Goal: Information Seeking & Learning: Learn about a topic

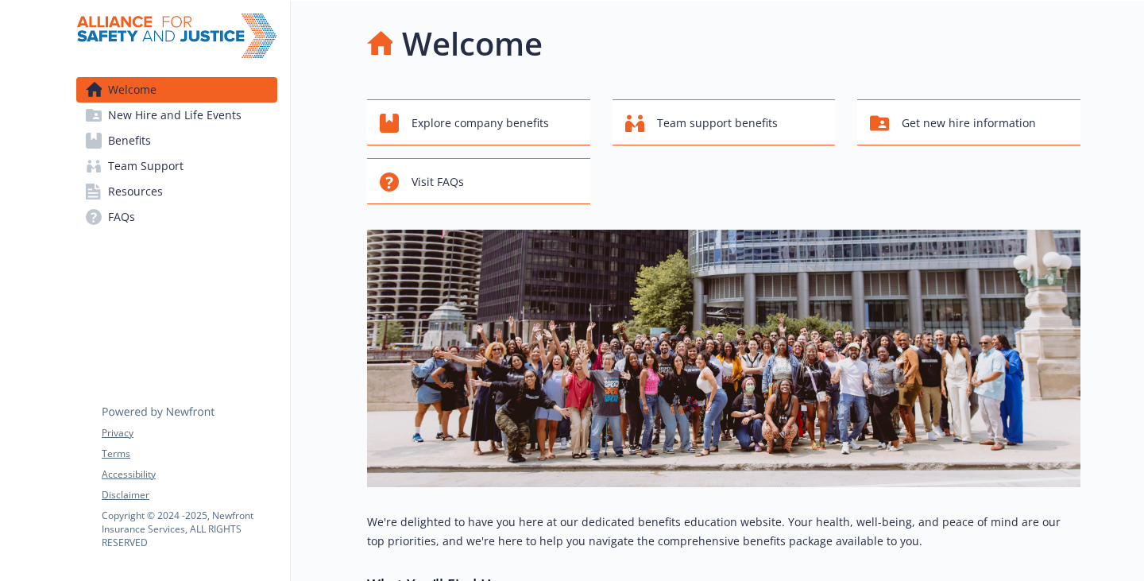
click at [168, 230] on link "FAQs" at bounding box center [176, 216] width 201 height 25
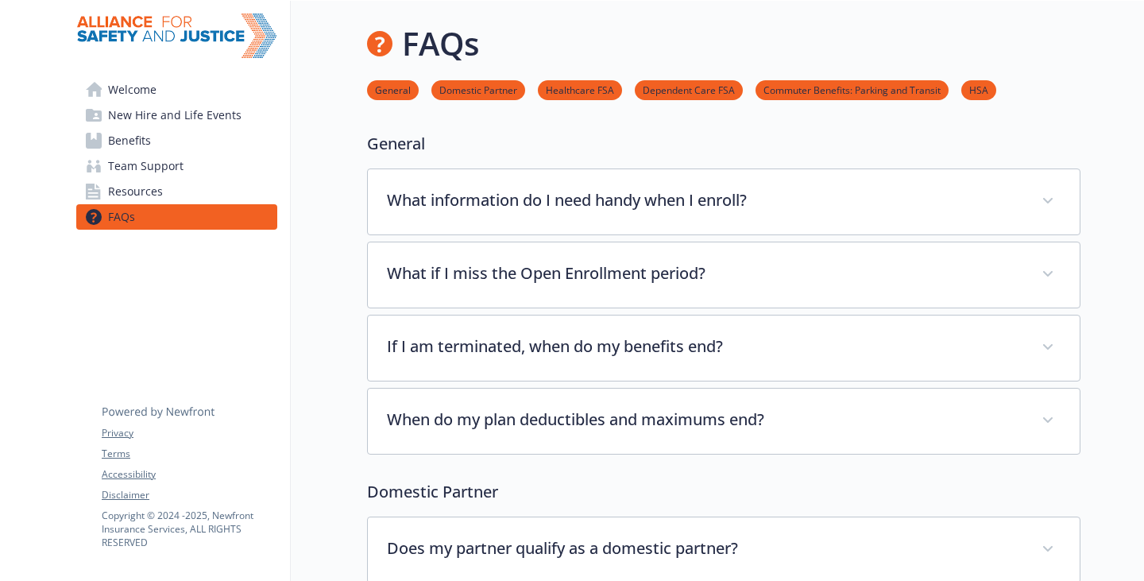
click at [169, 204] on link "Resources" at bounding box center [176, 191] width 201 height 25
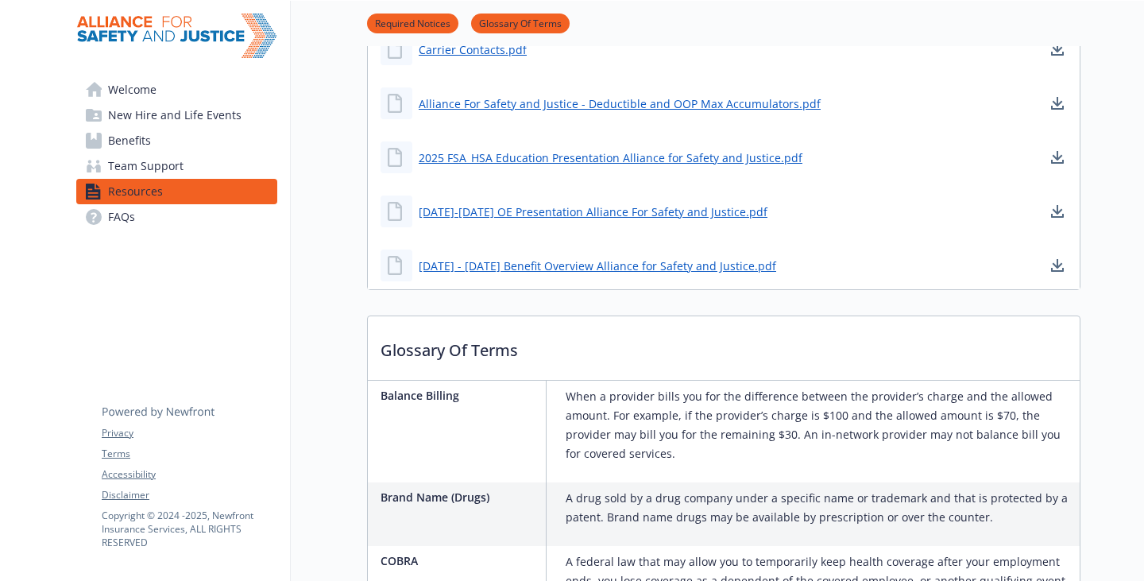
scroll to position [1112, 0]
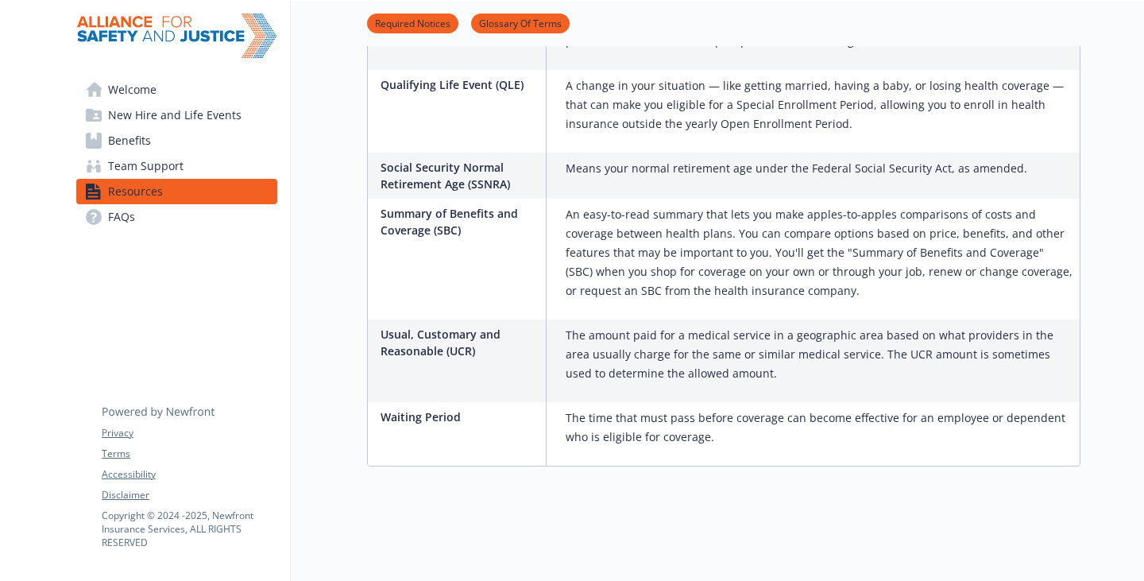
click at [181, 179] on span "Team Support" at bounding box center [145, 165] width 75 height 25
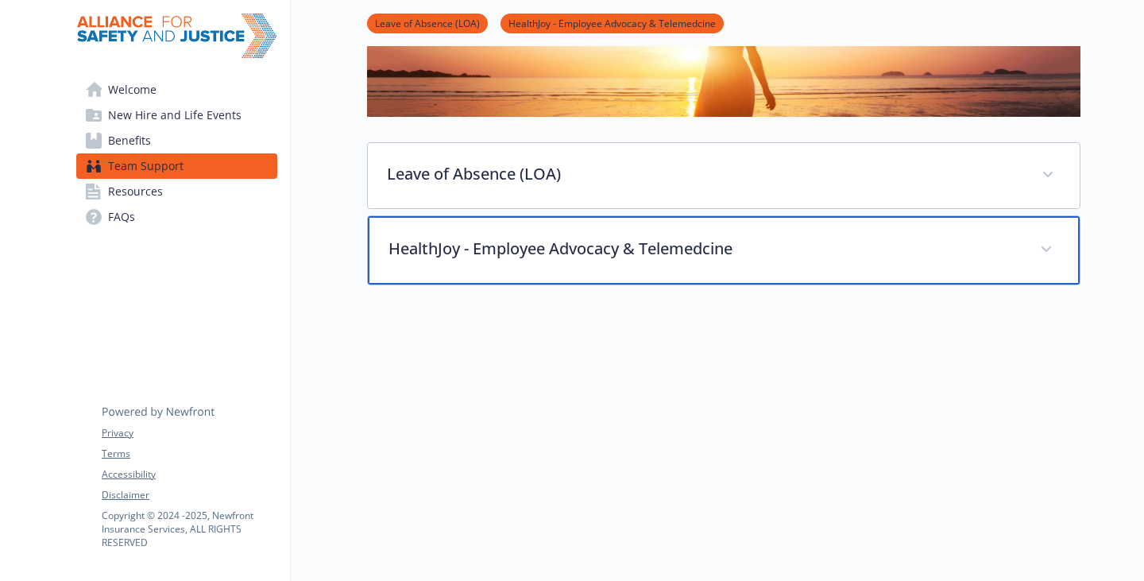
click at [513, 260] on p "HealthJoy - Employee Advocacy & Telemedcine" at bounding box center [704, 249] width 632 height 24
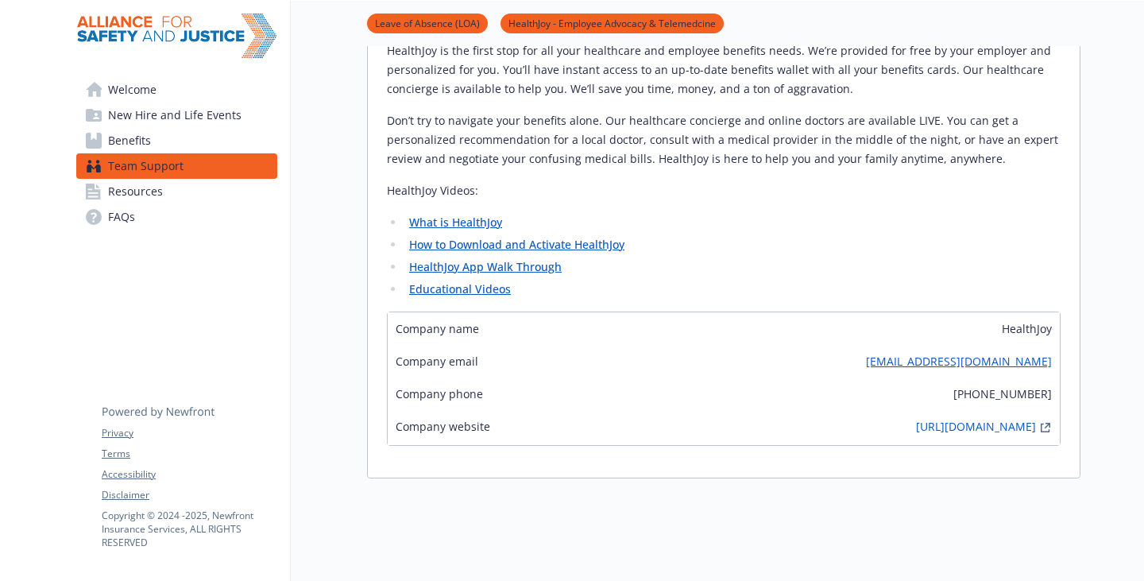
scroll to position [318, 0]
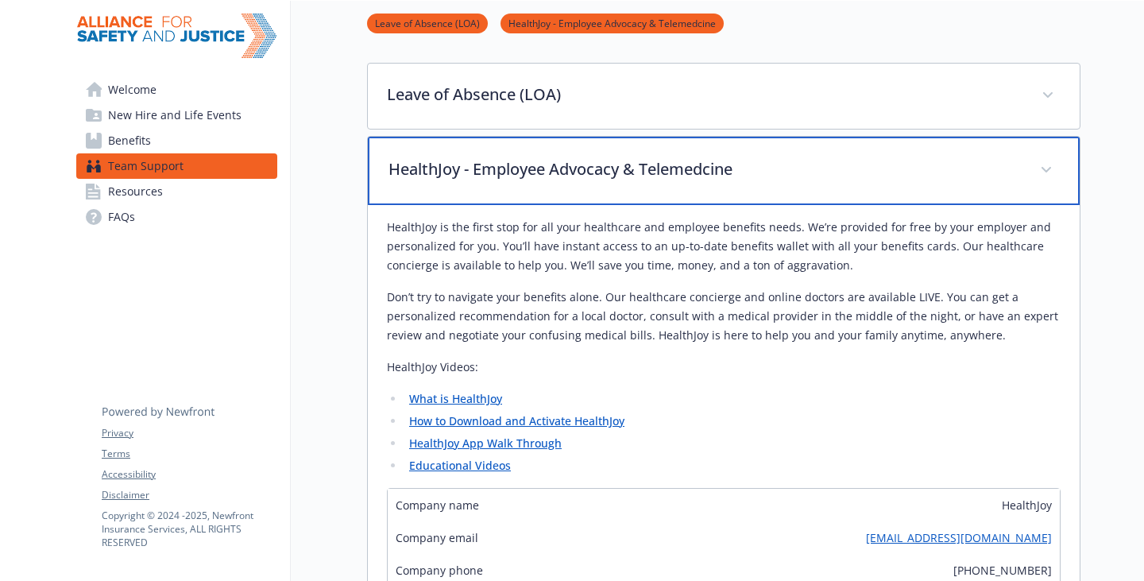
click at [473, 181] on p "HealthJoy - Employee Advocacy & Telemedcine" at bounding box center [704, 169] width 632 height 24
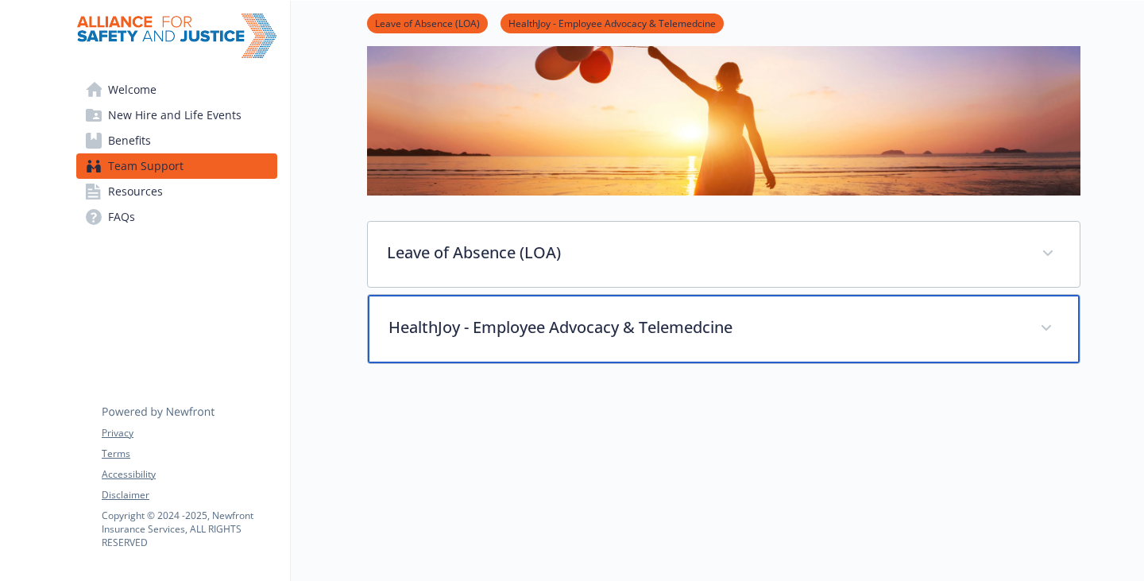
scroll to position [159, 0]
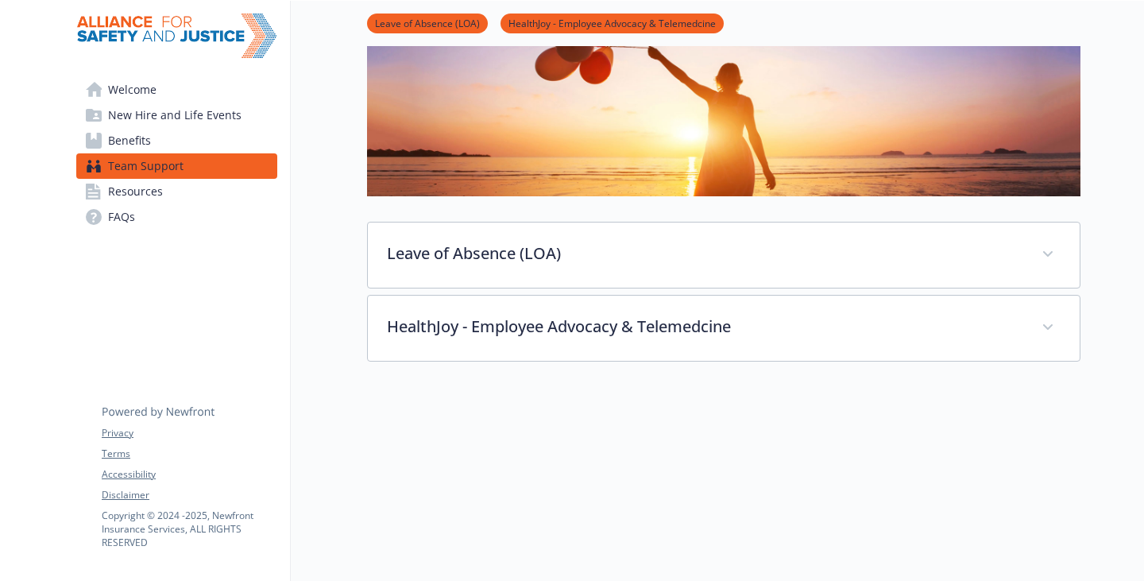
click at [156, 91] on span "Welcome" at bounding box center [132, 89] width 48 height 25
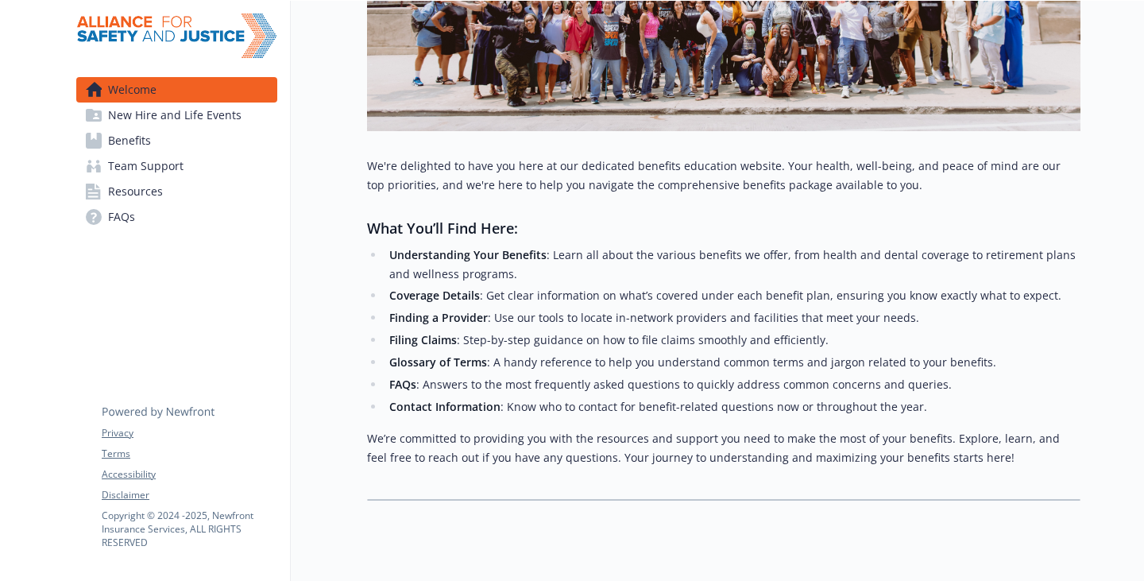
scroll to position [627, 0]
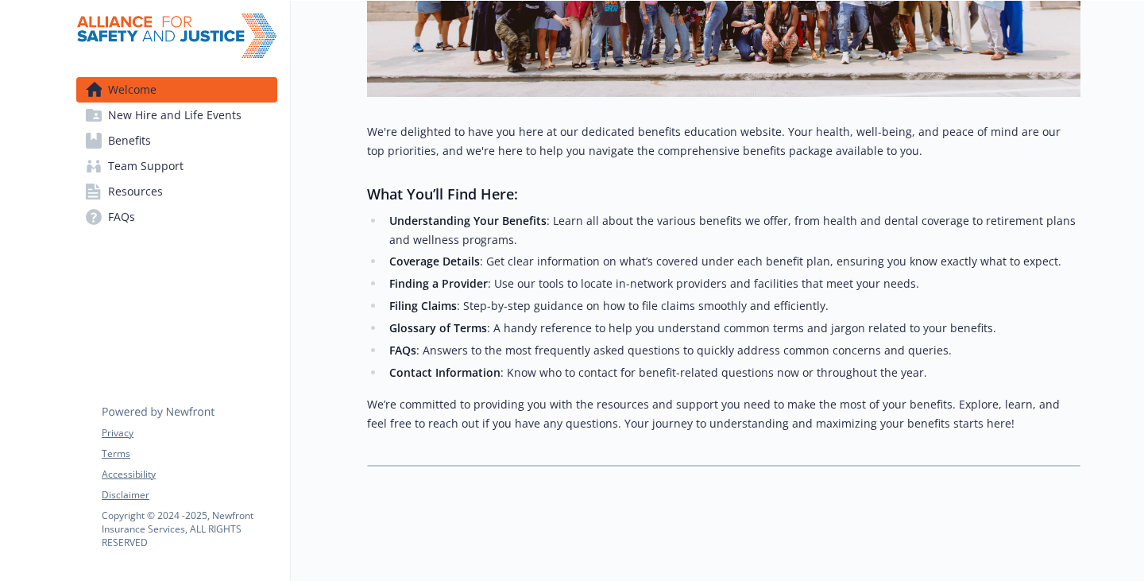
click at [174, 204] on link "Resources" at bounding box center [176, 191] width 201 height 25
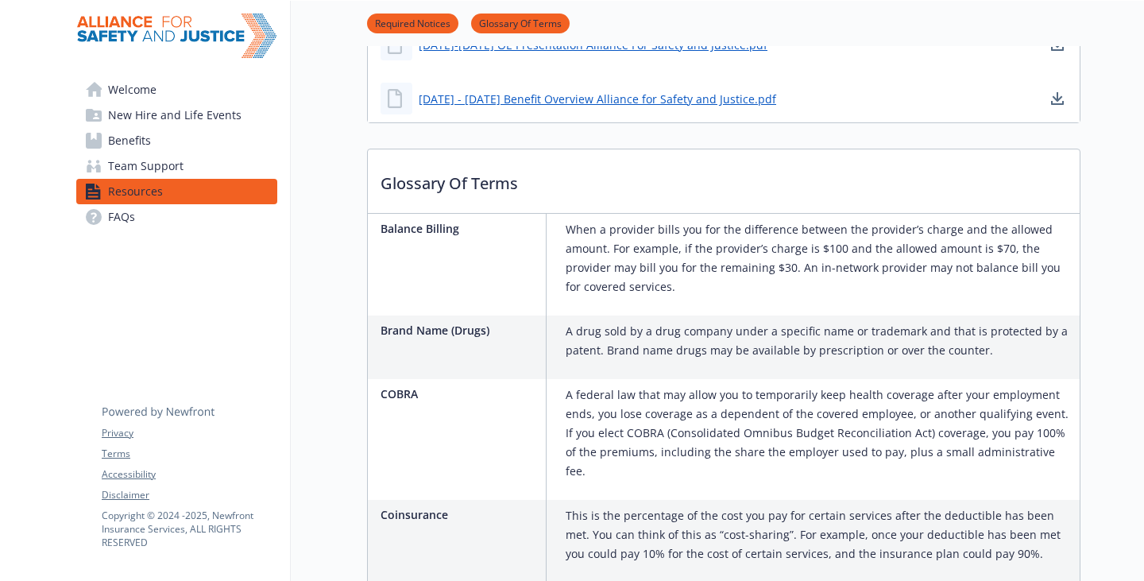
scroll to position [1262, 0]
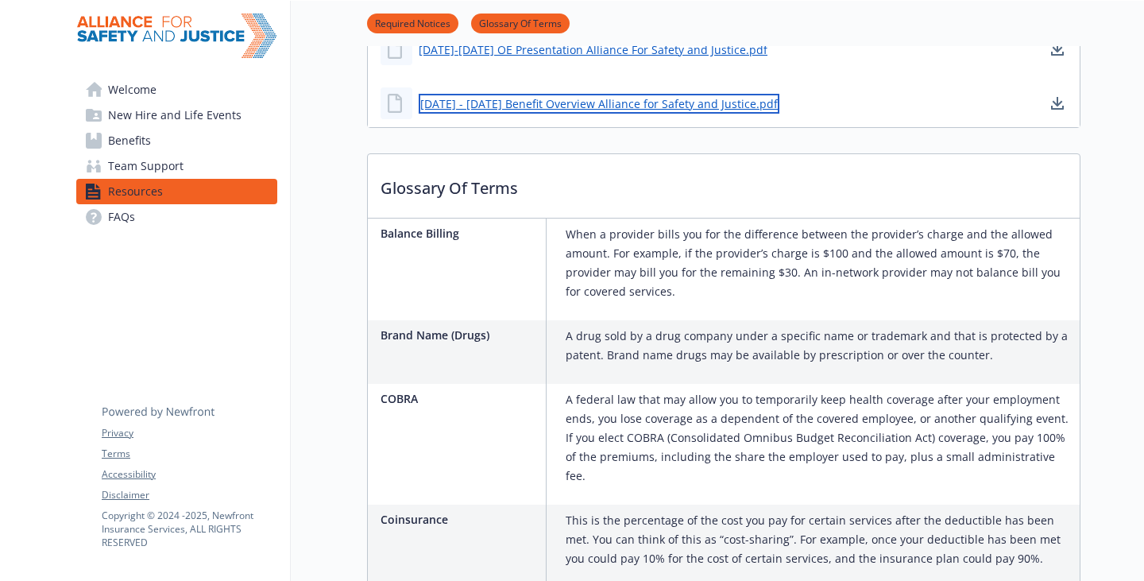
click at [605, 114] on link "[DATE] - [DATE] Benefit Overview Alliance for Safety and Justice.pdf" at bounding box center [599, 104] width 361 height 20
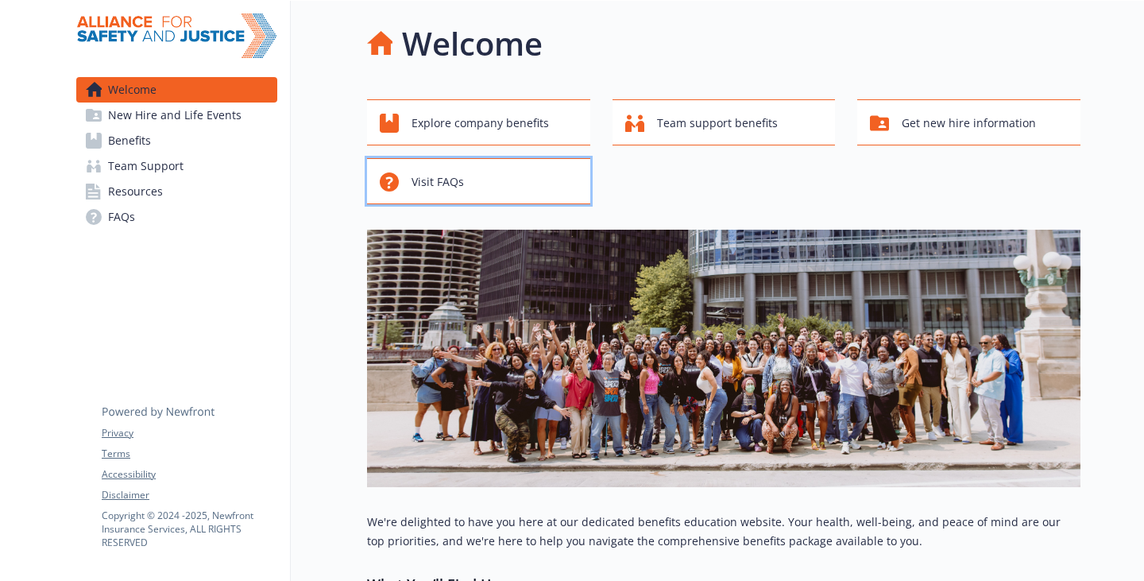
click at [582, 184] on div "Visit FAQs" at bounding box center [481, 182] width 203 height 30
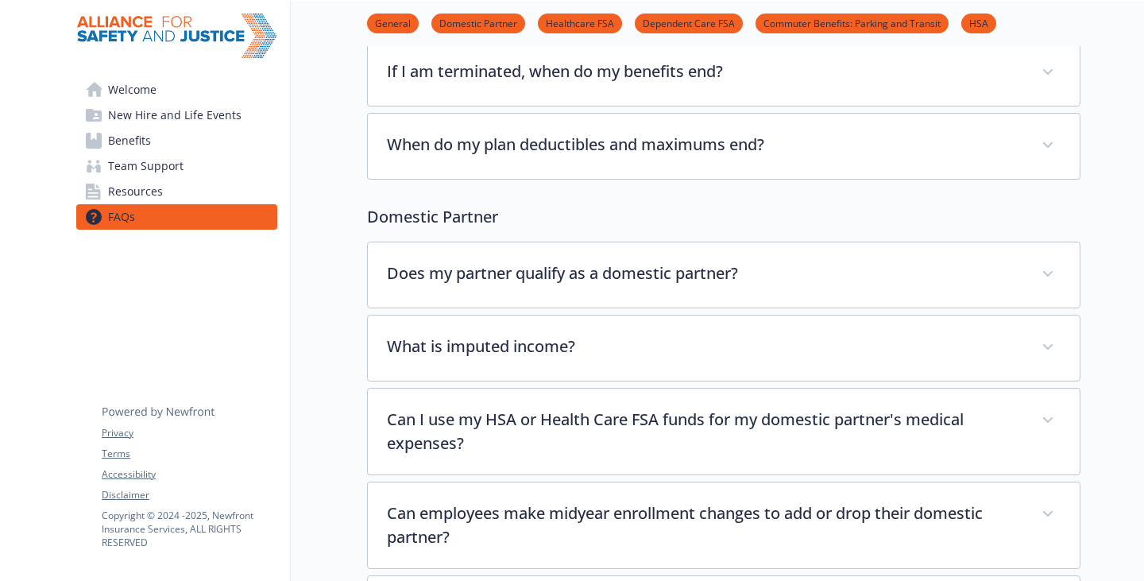
scroll to position [238, 0]
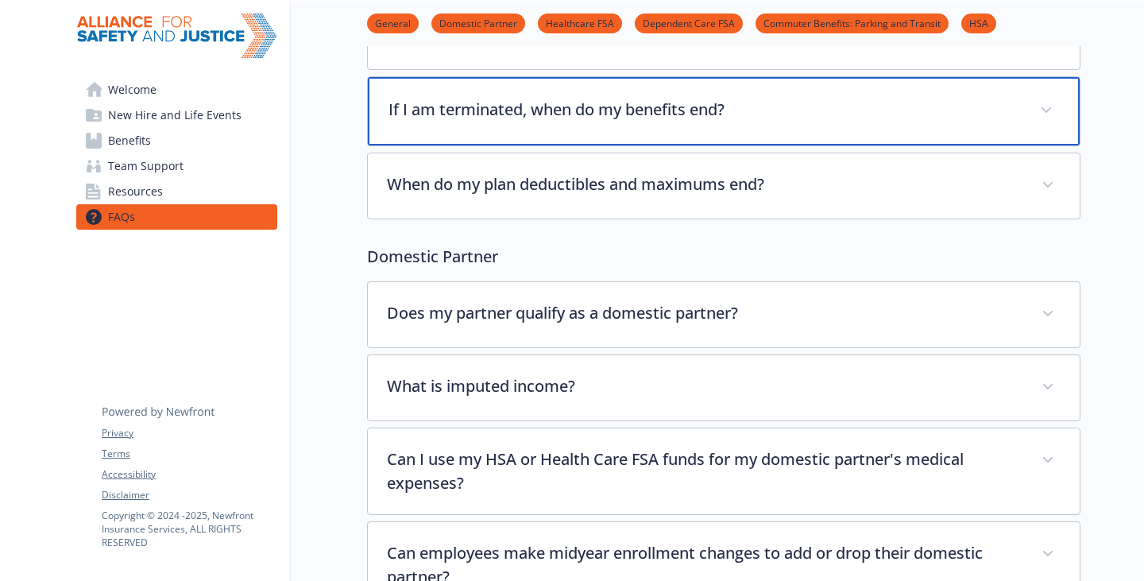
click at [550, 122] on p "If I am terminated, when do my benefits end?" at bounding box center [704, 110] width 632 height 24
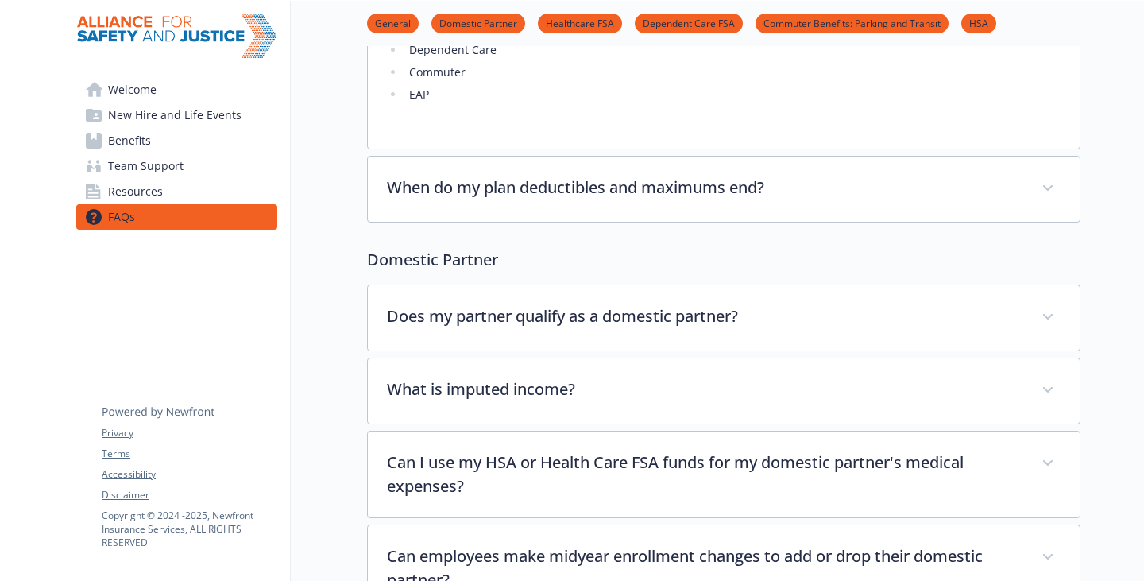
scroll to position [159, 0]
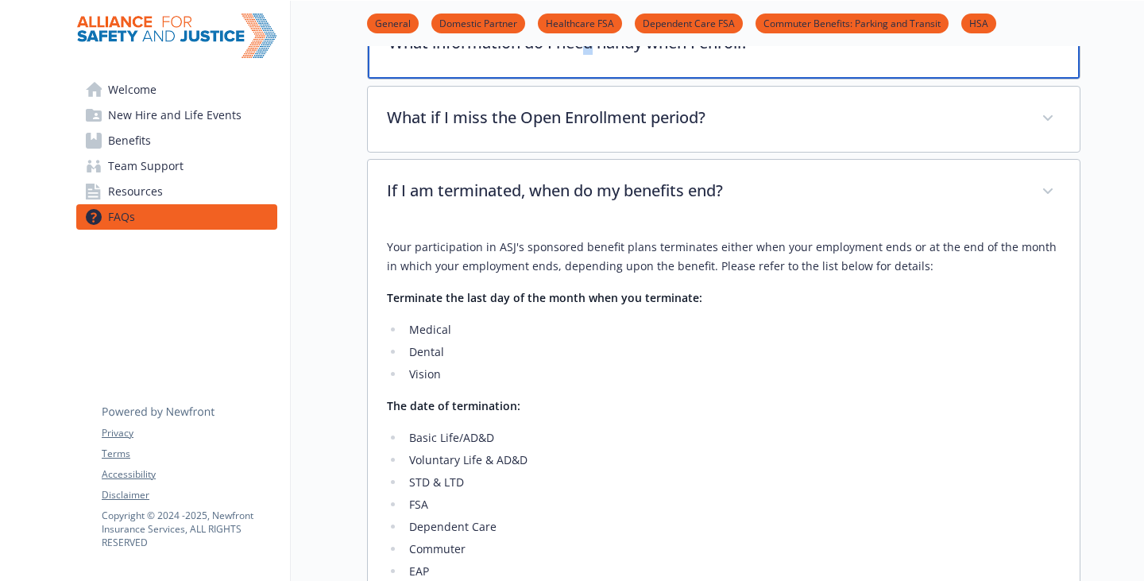
click at [544, 79] on div "What information do I need handy when I enroll?" at bounding box center [724, 44] width 712 height 68
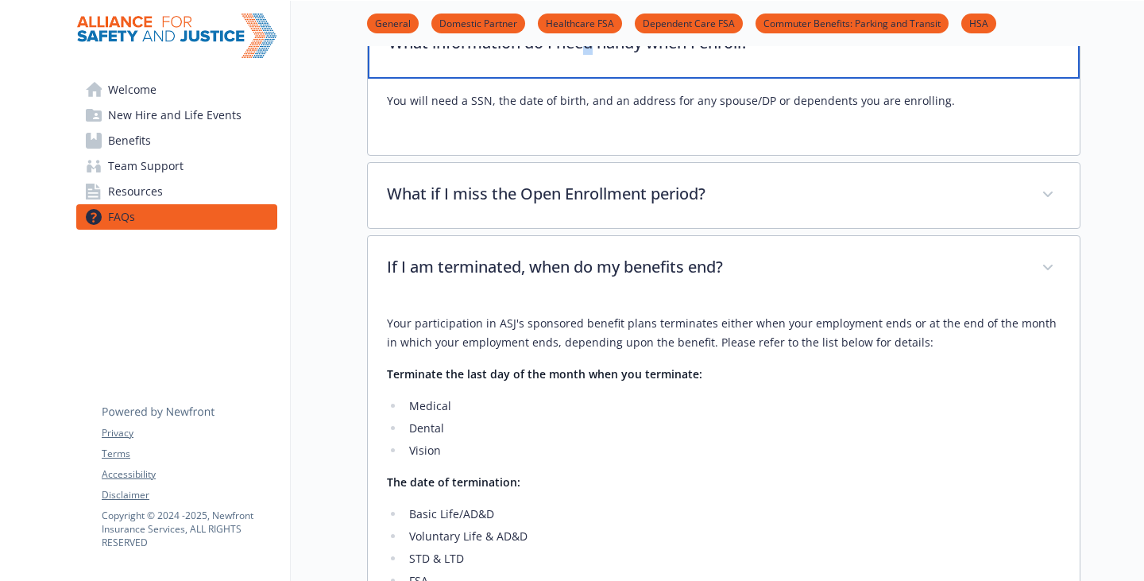
scroll to position [0, 0]
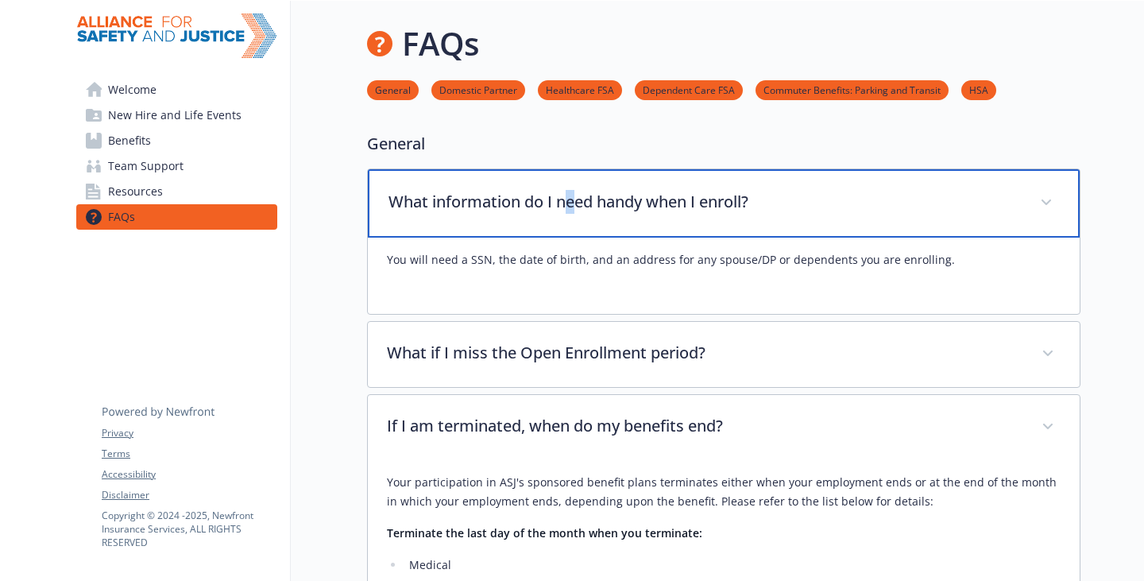
click at [526, 201] on div "What information do I need handy when I enroll?" at bounding box center [724, 203] width 712 height 68
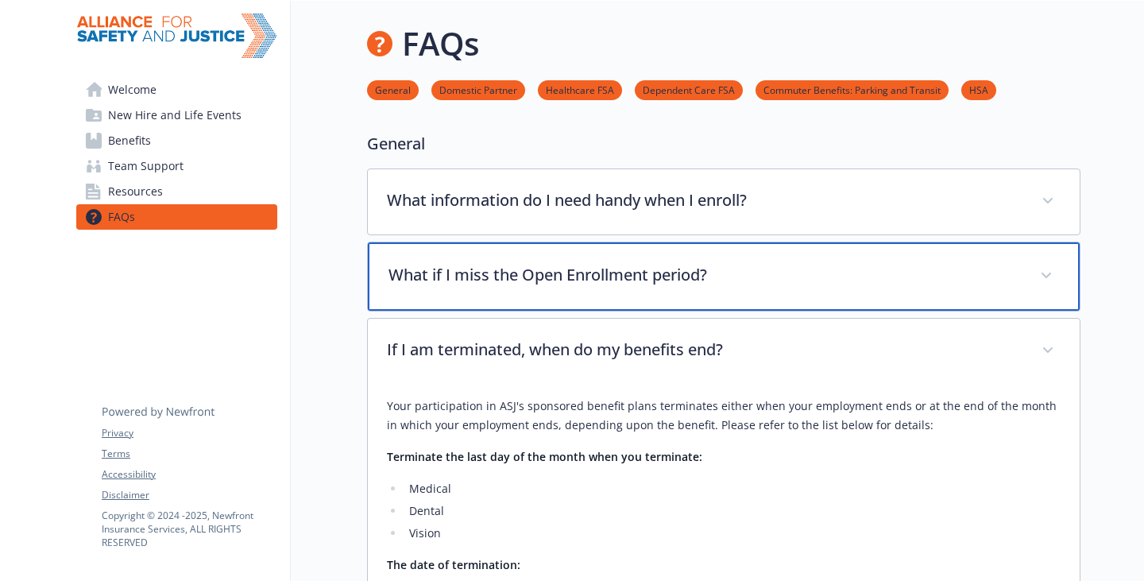
click at [529, 299] on div "What if I miss the Open Enrollment period?" at bounding box center [724, 276] width 712 height 68
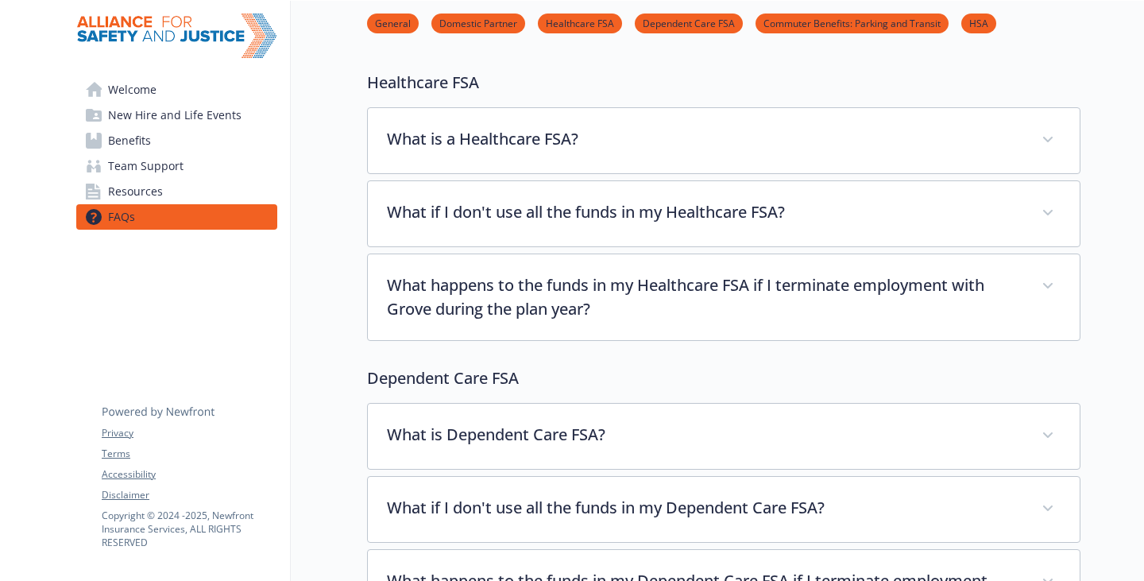
scroll to position [1588, 0]
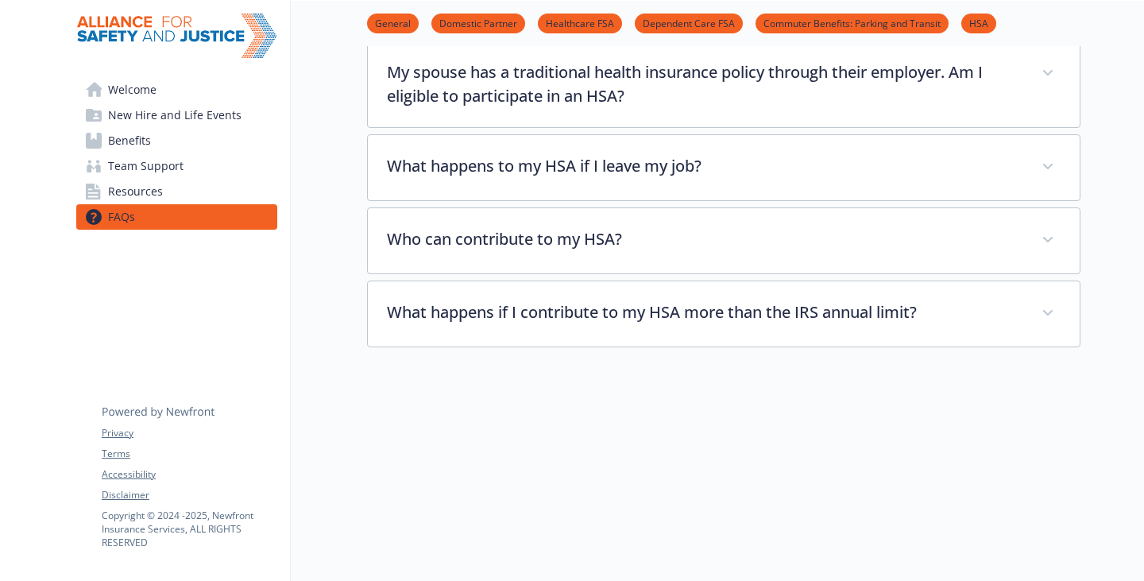
click at [202, 153] on link "Benefits" at bounding box center [176, 140] width 201 height 25
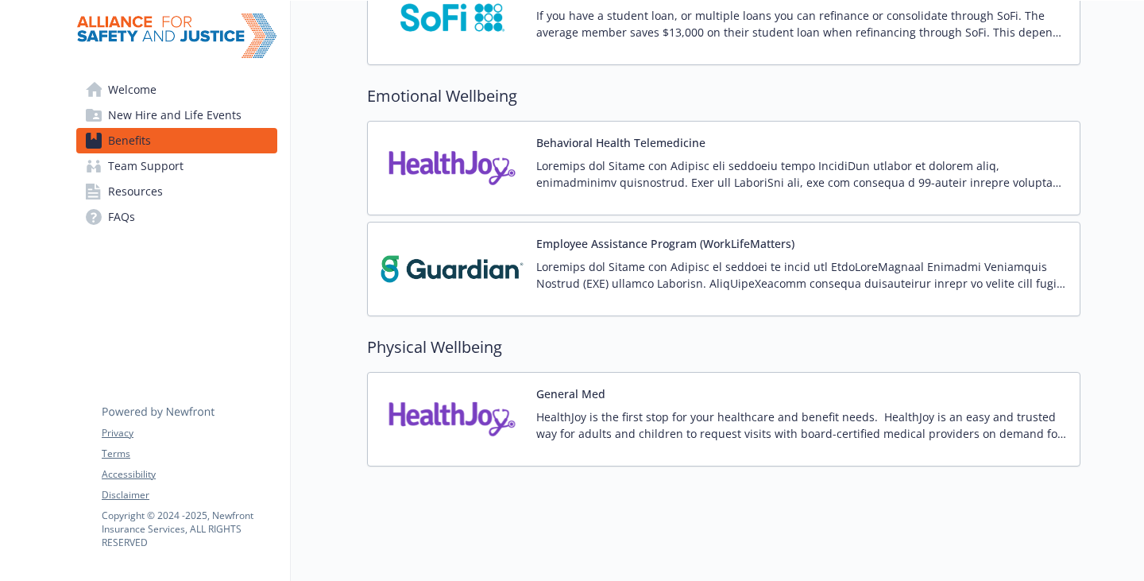
click at [171, 179] on span "Team Support" at bounding box center [145, 165] width 75 height 25
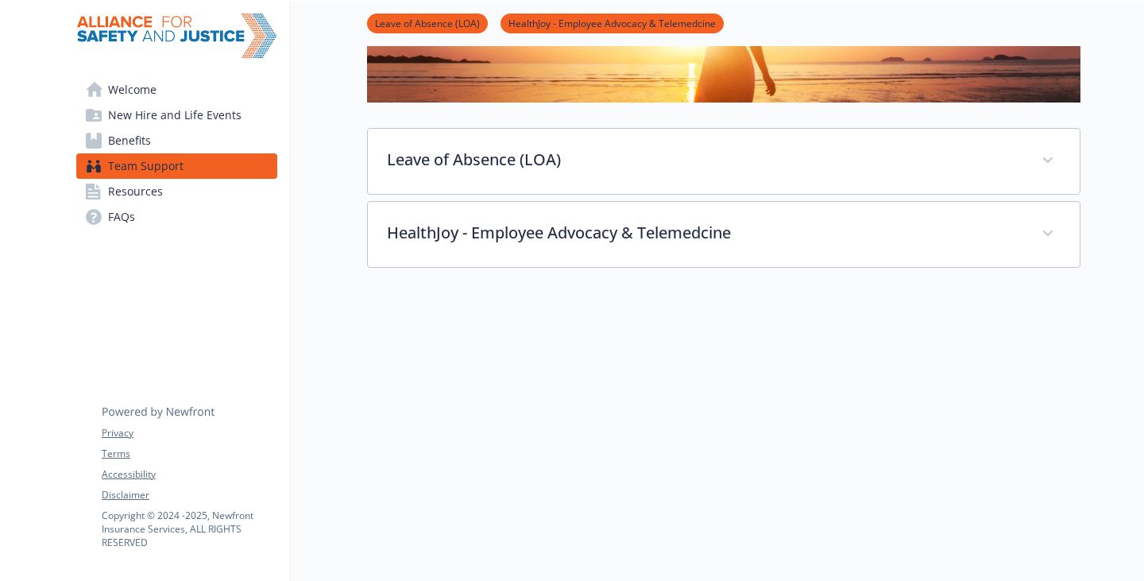
scroll to position [330, 0]
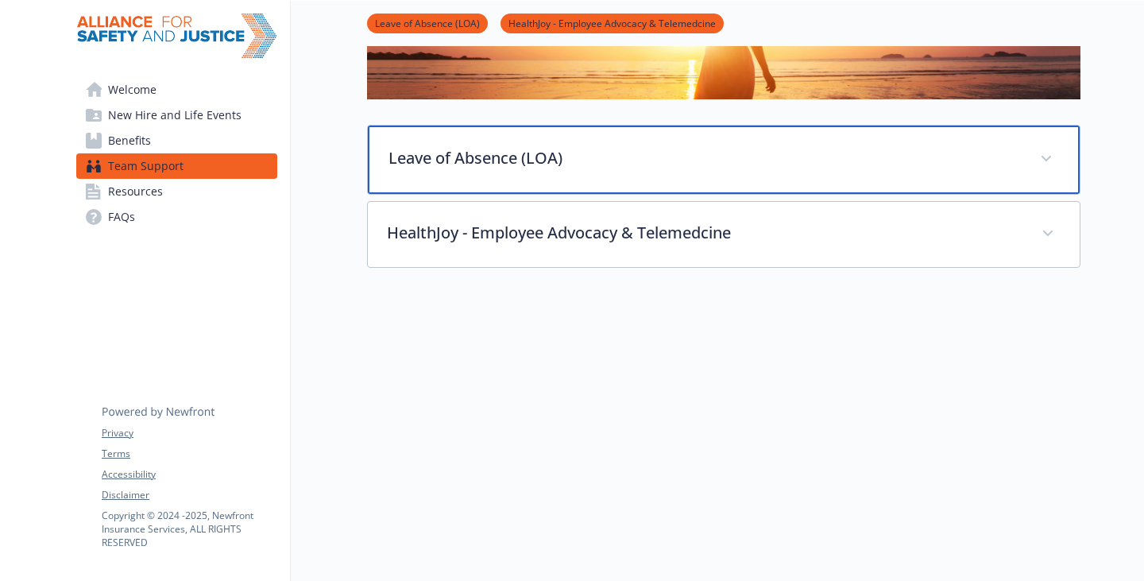
click at [433, 146] on p "Leave of Absence (LOA)" at bounding box center [704, 158] width 632 height 24
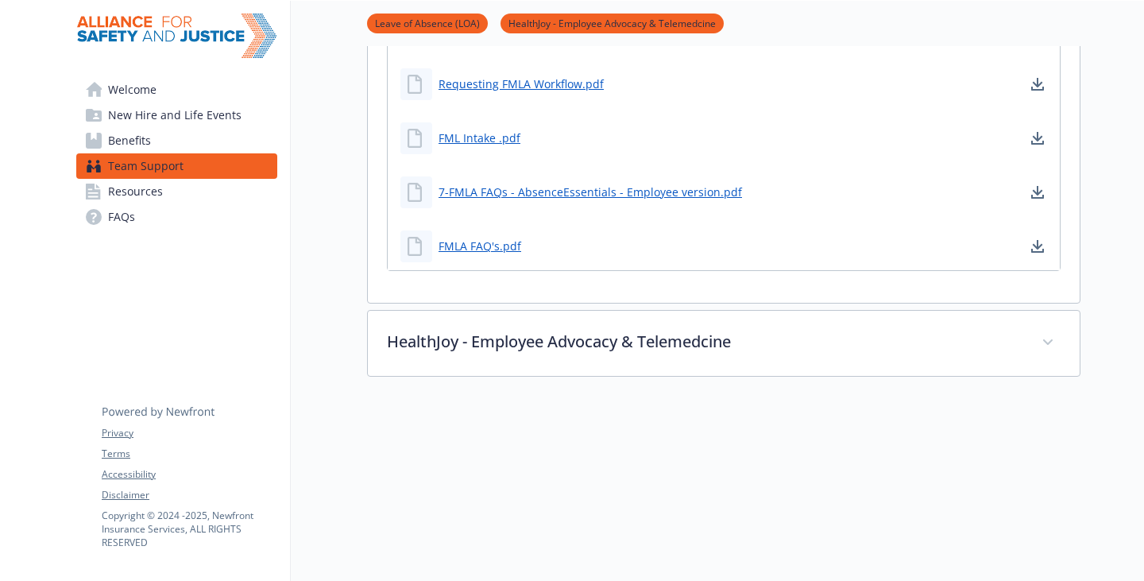
scroll to position [1763, 0]
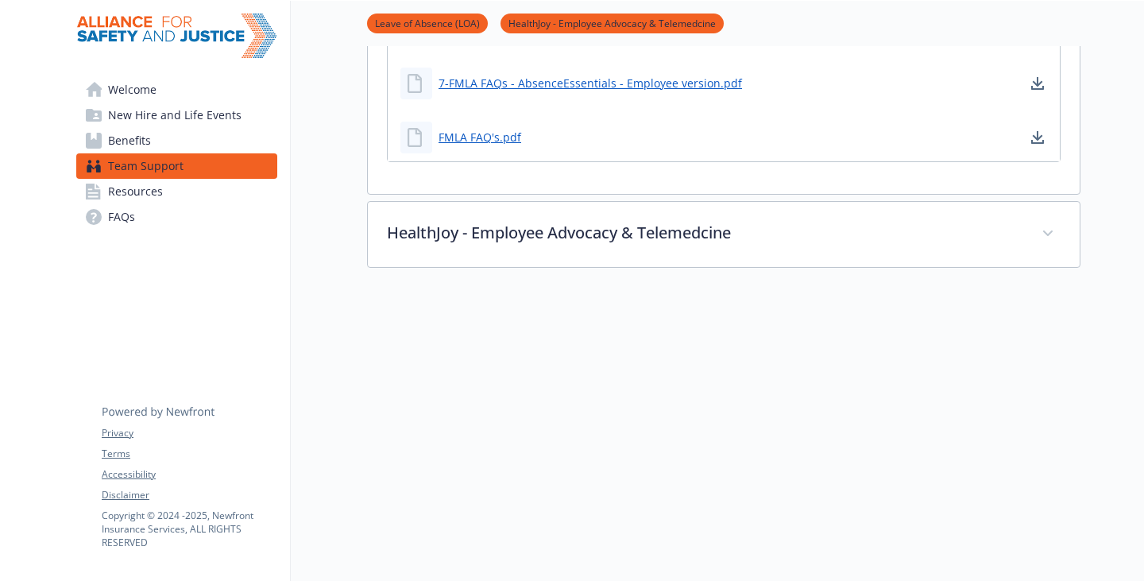
click at [147, 230] on link "FAQs" at bounding box center [176, 216] width 201 height 25
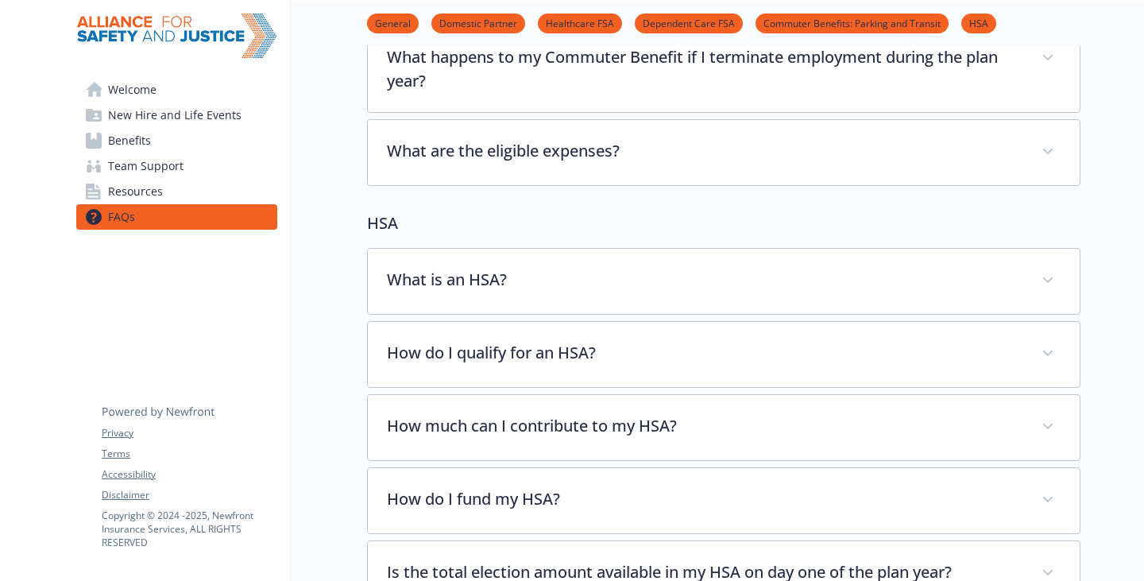
click at [163, 204] on span "Resources" at bounding box center [135, 191] width 55 height 25
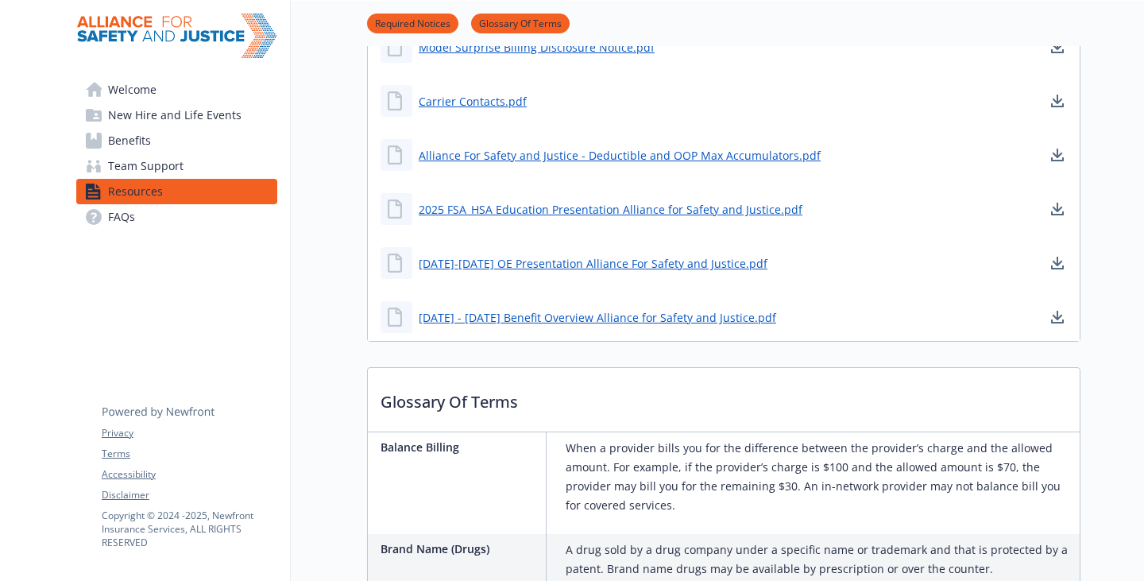
scroll to position [1207, 0]
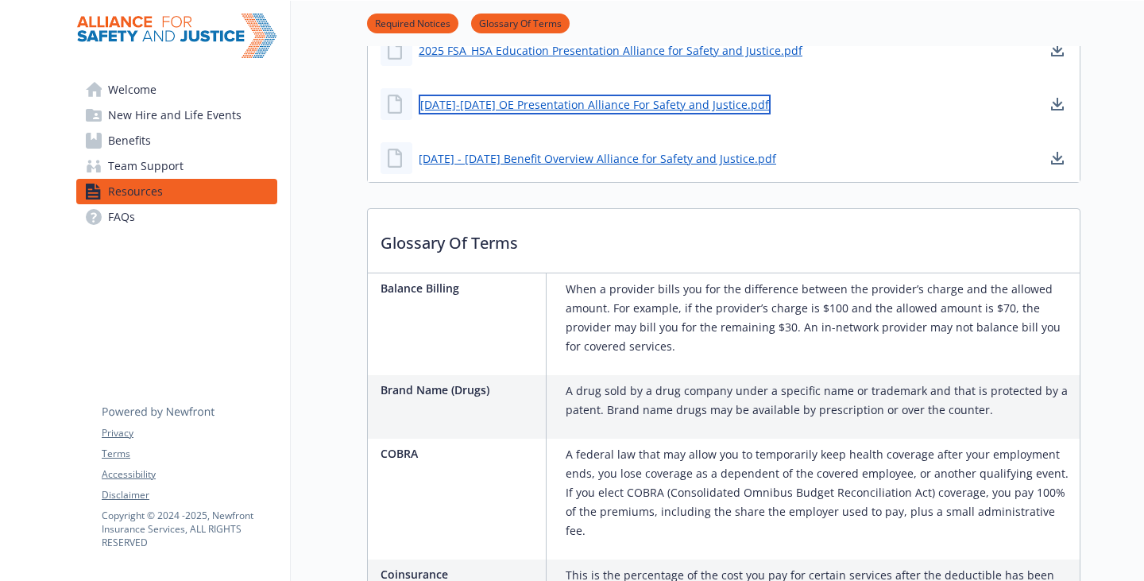
click at [610, 114] on link "[DATE]-[DATE] OE Presentation Alliance For Safety and Justice.pdf" at bounding box center [595, 105] width 352 height 20
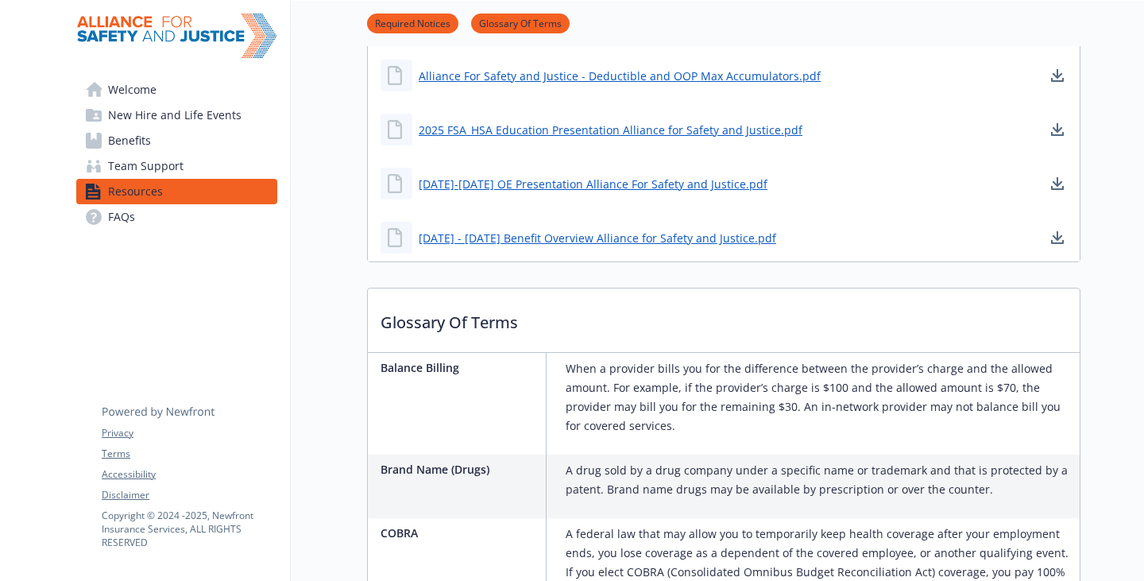
click at [453, 32] on link "Carrier Contacts.pdf" at bounding box center [474, 22] width 111 height 20
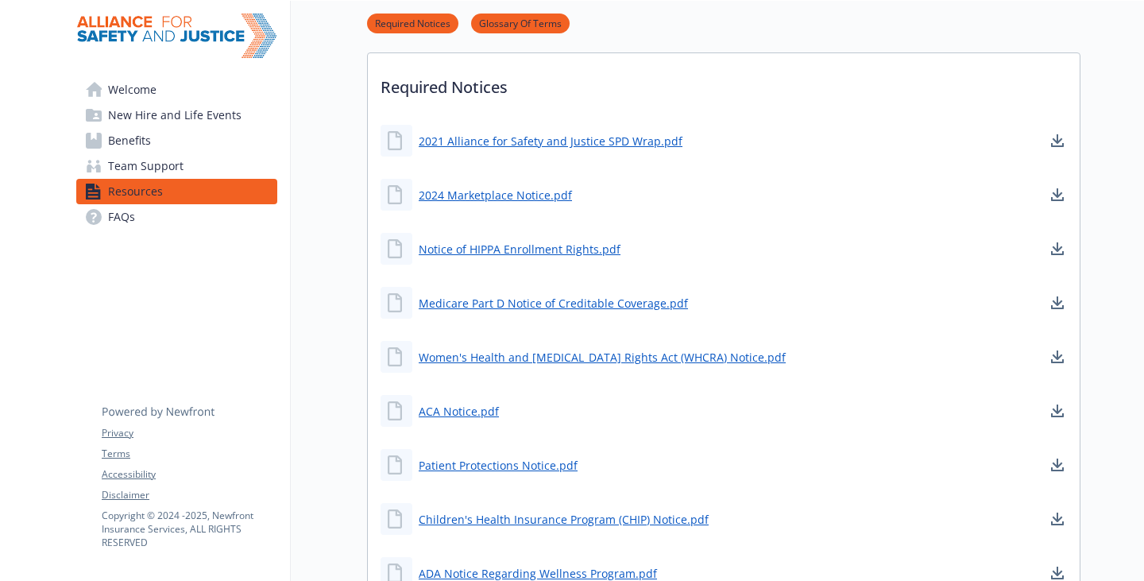
scroll to position [413, 0]
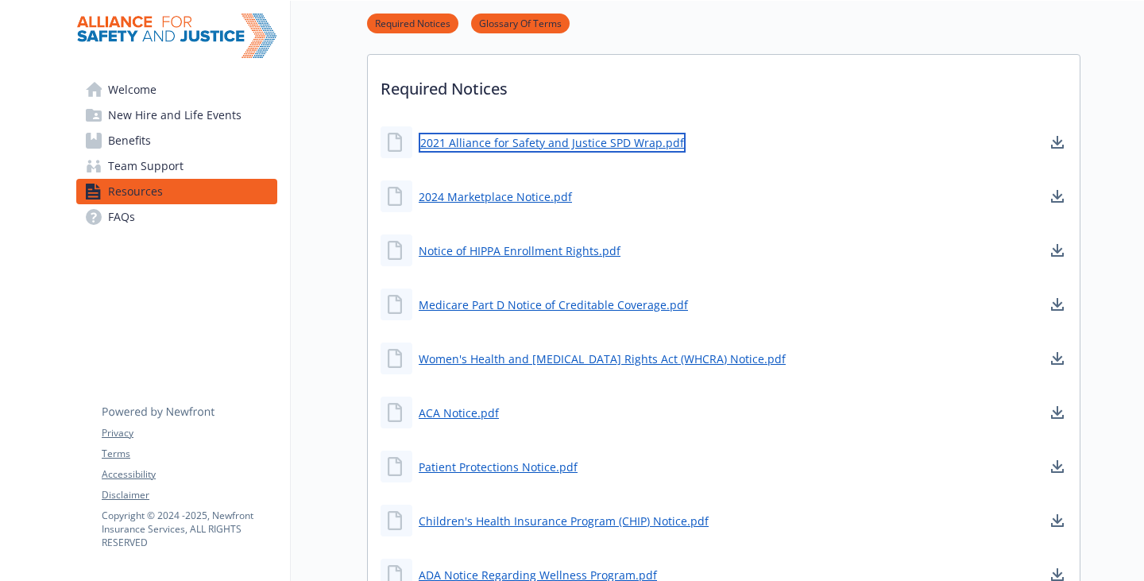
click at [617, 152] on link "2021 Alliance for Safety and Justice SPD Wrap.pdf" at bounding box center [552, 143] width 267 height 20
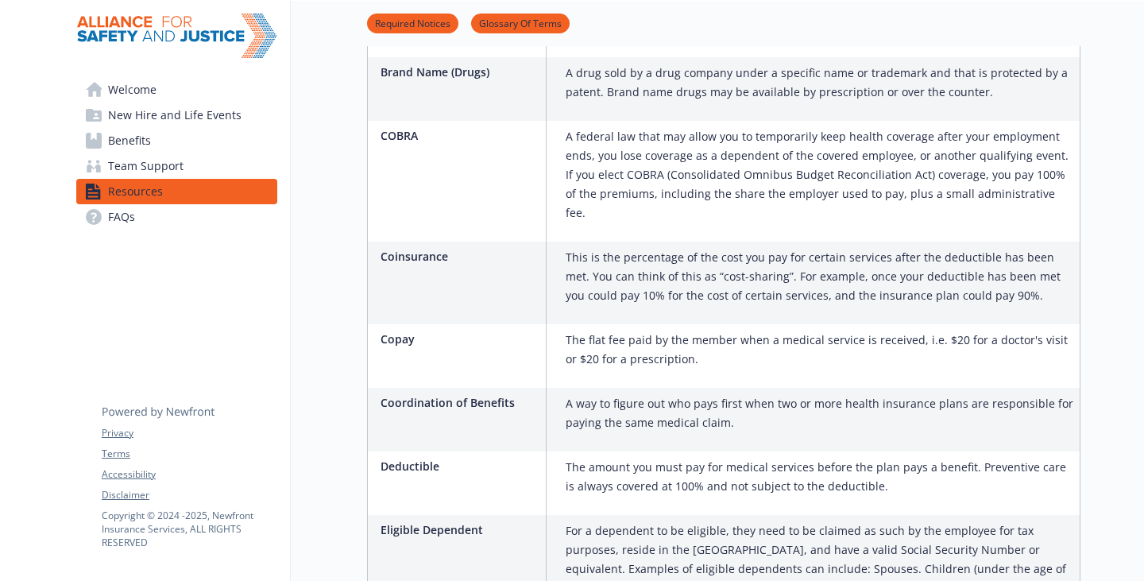
scroll to position [1684, 0]
